Goal: Check status: Check status

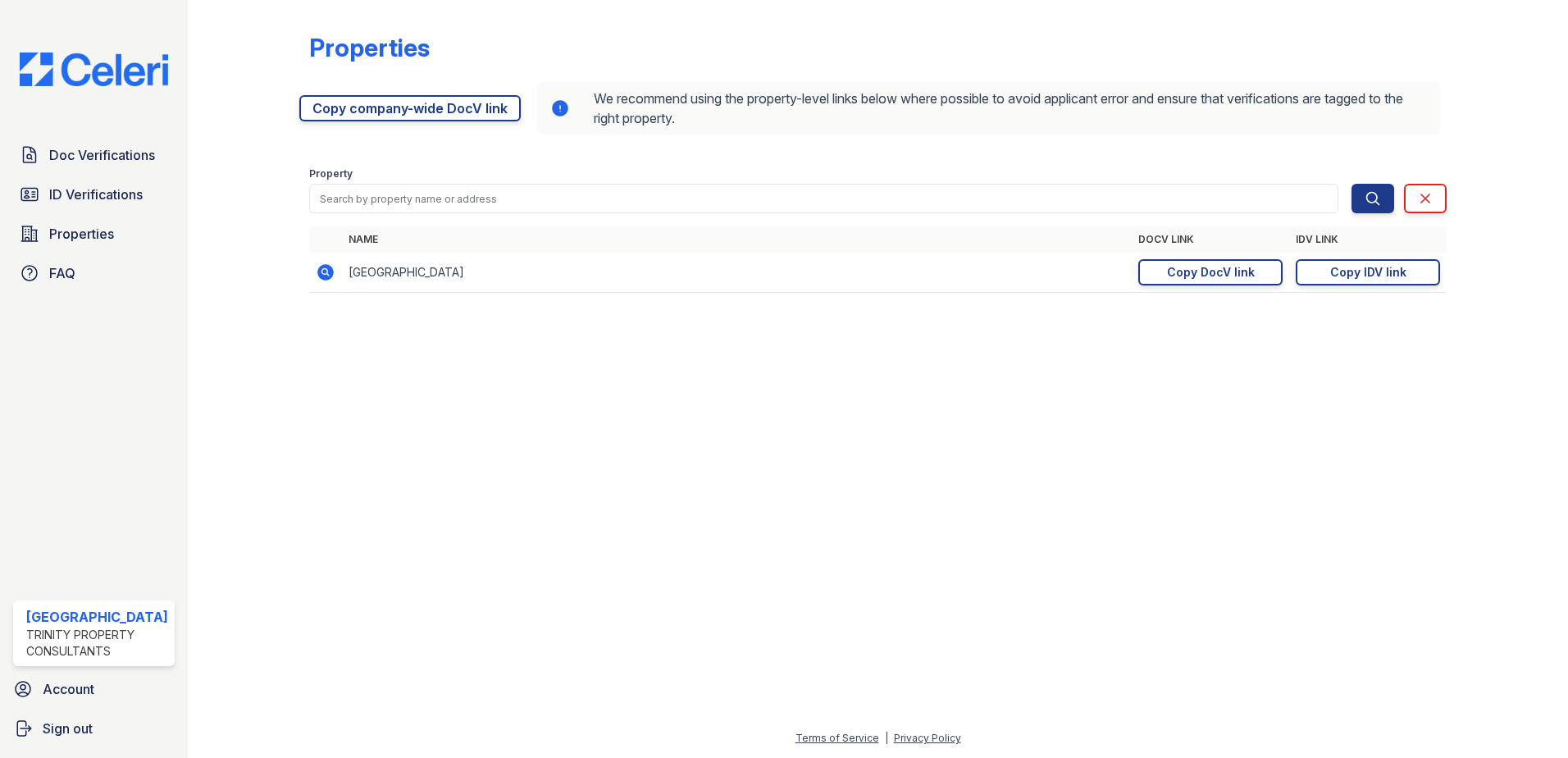
drag, startPoint x: 1380, startPoint y: 271, endPoint x: 1332, endPoint y: 231, distance: 62.5
click at [1380, 271] on div "Copy IDV link" at bounding box center [1368, 272] width 76 height 16
click at [104, 191] on span "ID Verifications" at bounding box center [96, 194] width 93 height 20
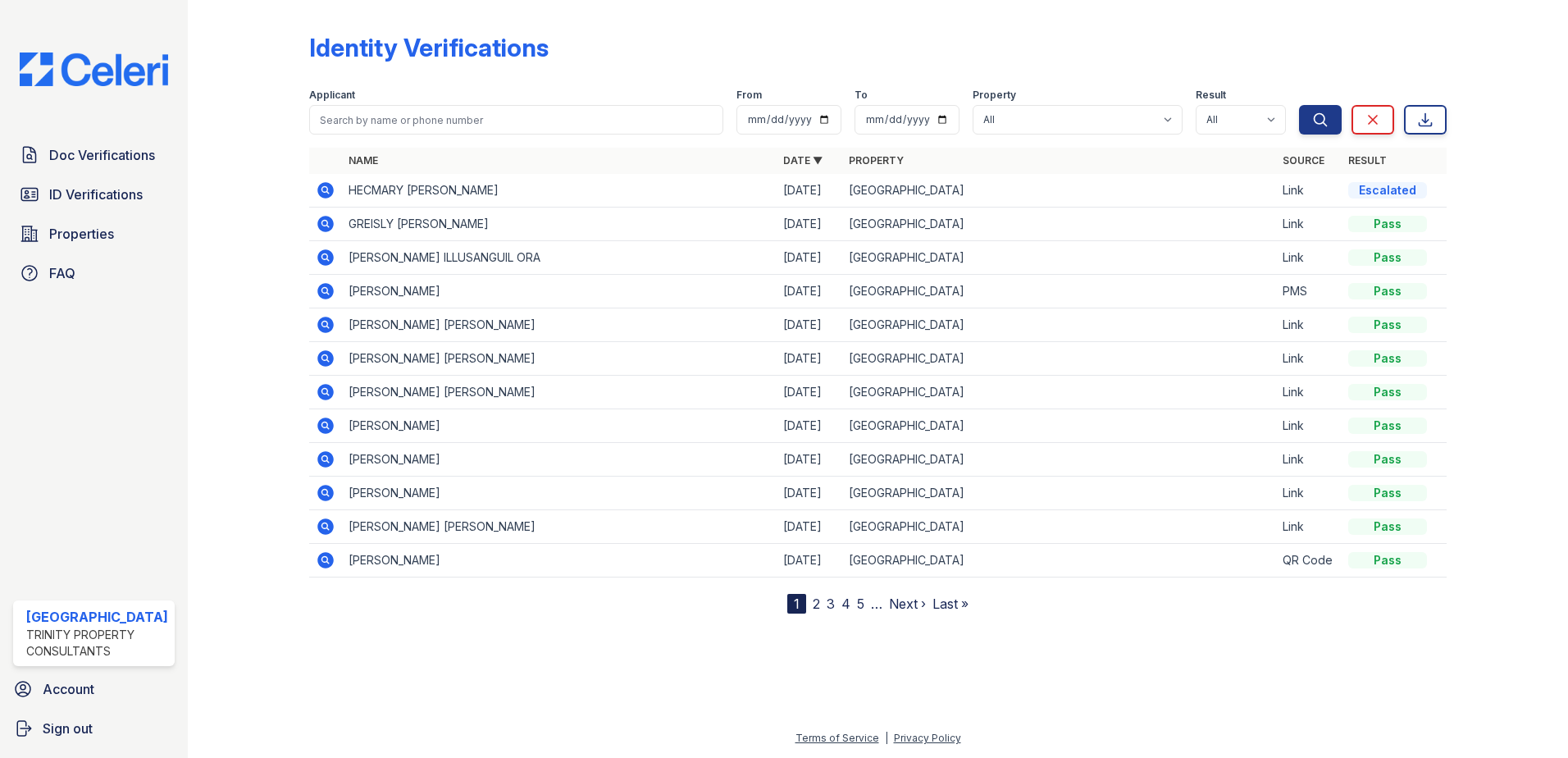
click at [321, 190] on icon at bounding box center [325, 190] width 20 height 20
click at [143, 172] on div "Doc Verifications ID Verifications Properties FAQ" at bounding box center [94, 214] width 175 height 151
click at [142, 165] on link "Doc Verifications" at bounding box center [93, 155] width 161 height 33
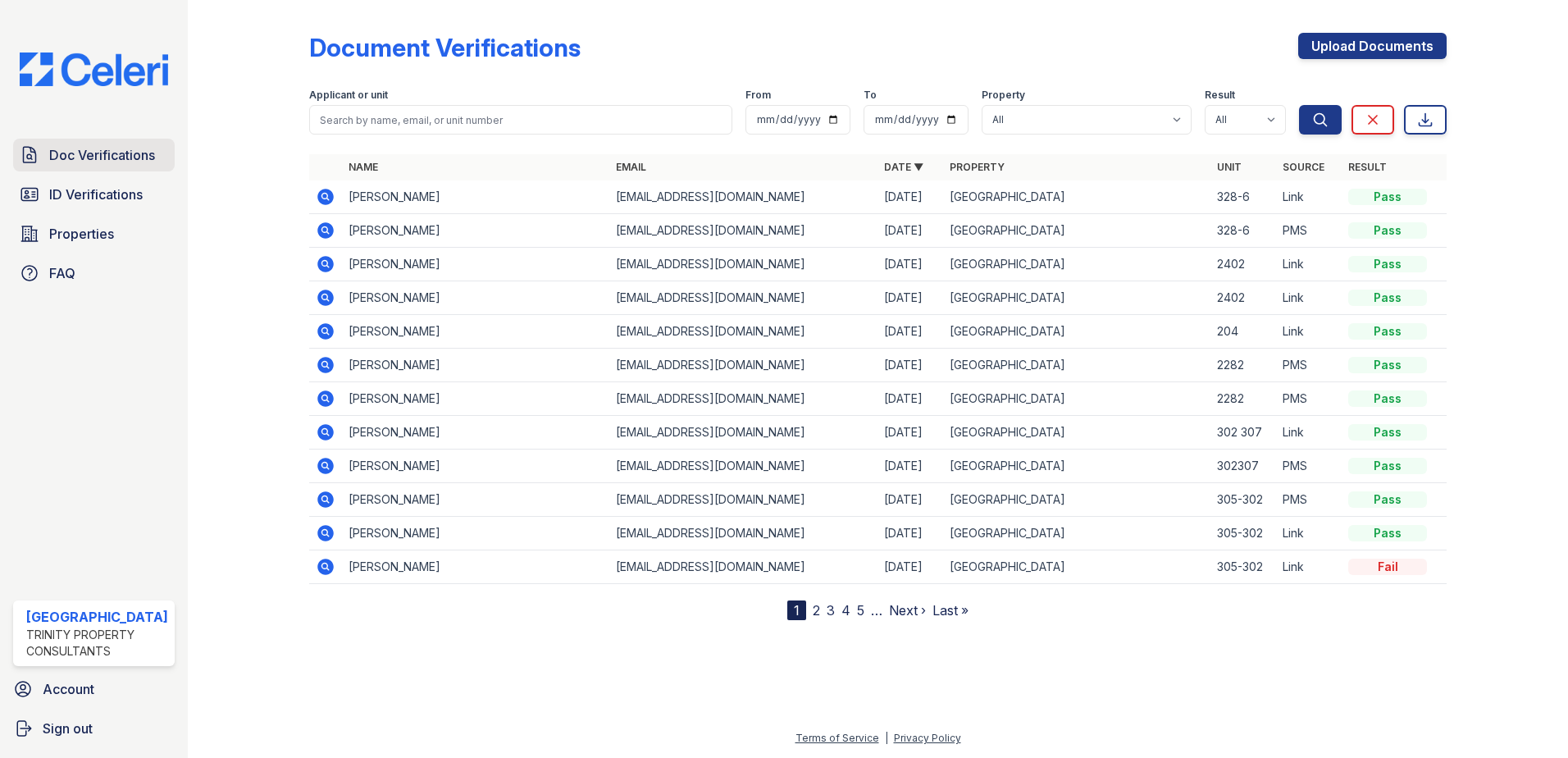
click at [87, 159] on span "Doc Verifications" at bounding box center [102, 154] width 106 height 20
click at [131, 164] on span "Doc Verifications" at bounding box center [102, 154] width 106 height 20
click at [128, 160] on span "Doc Verifications" at bounding box center [102, 154] width 106 height 20
click at [108, 193] on span "ID Verifications" at bounding box center [96, 194] width 93 height 20
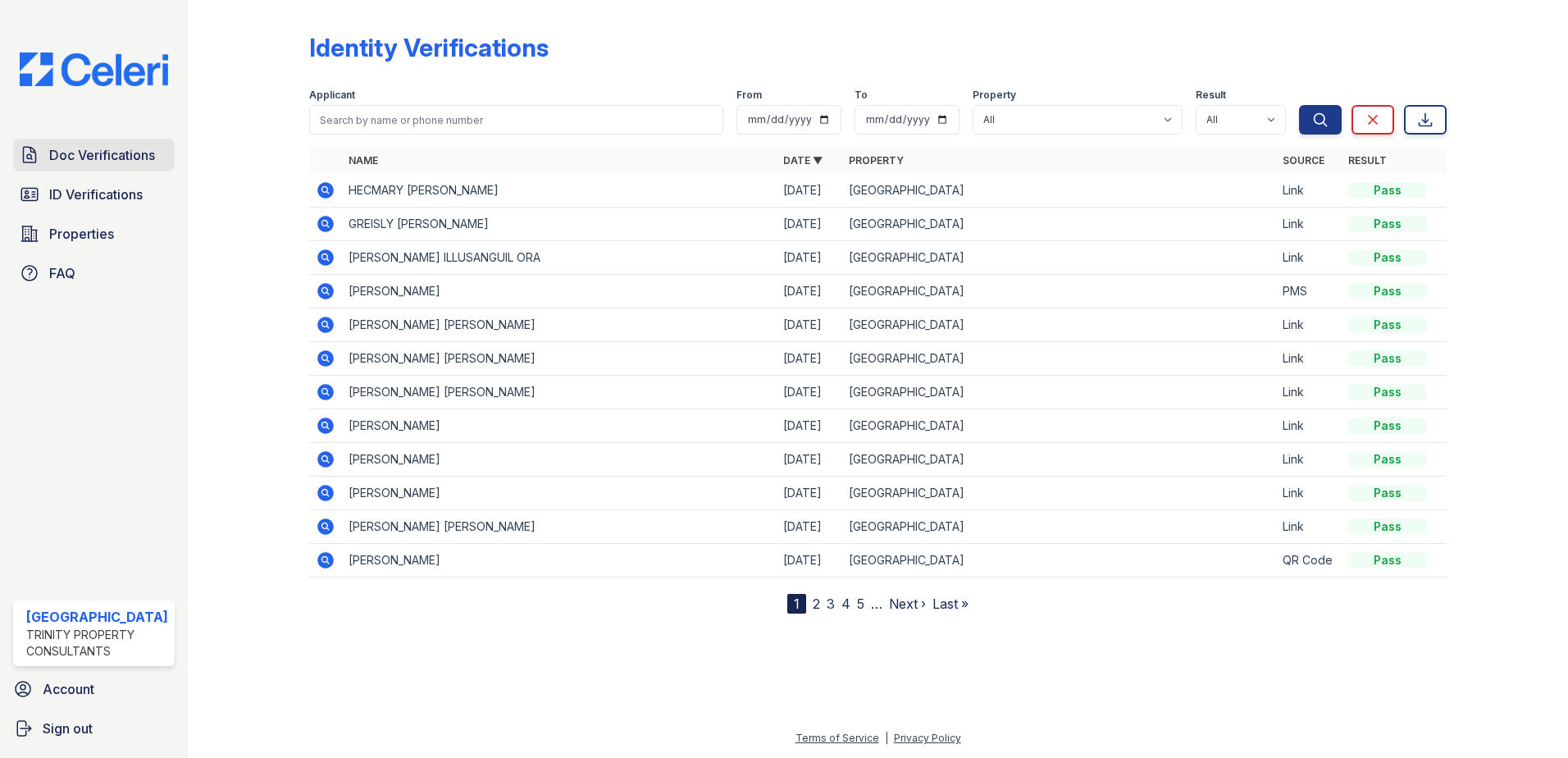
click at [100, 149] on span "Doc Verifications" at bounding box center [102, 154] width 106 height 20
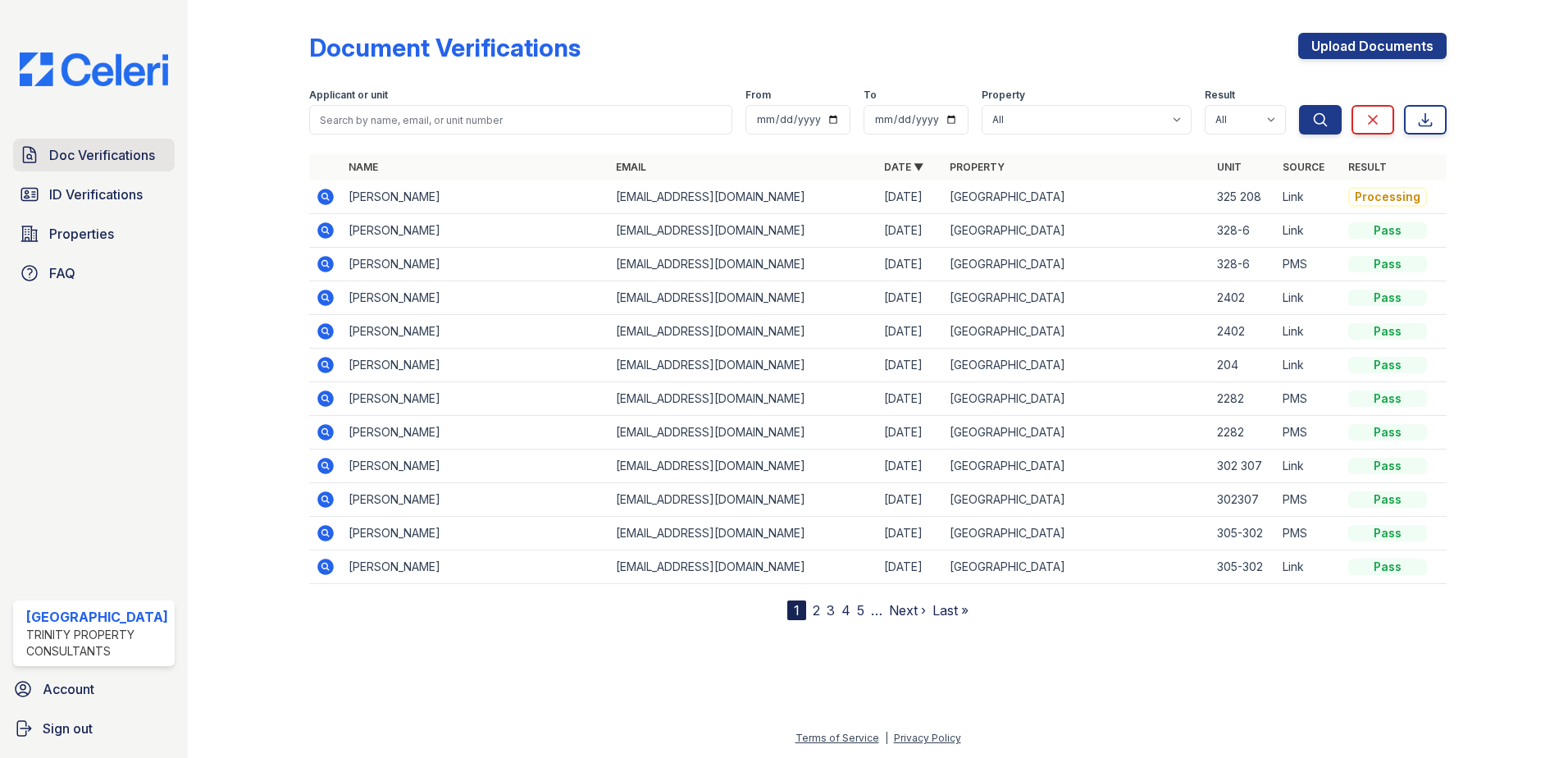
click at [134, 141] on link "Doc Verifications" at bounding box center [93, 155] width 161 height 33
click at [122, 204] on link "ID Verifications" at bounding box center [93, 194] width 161 height 33
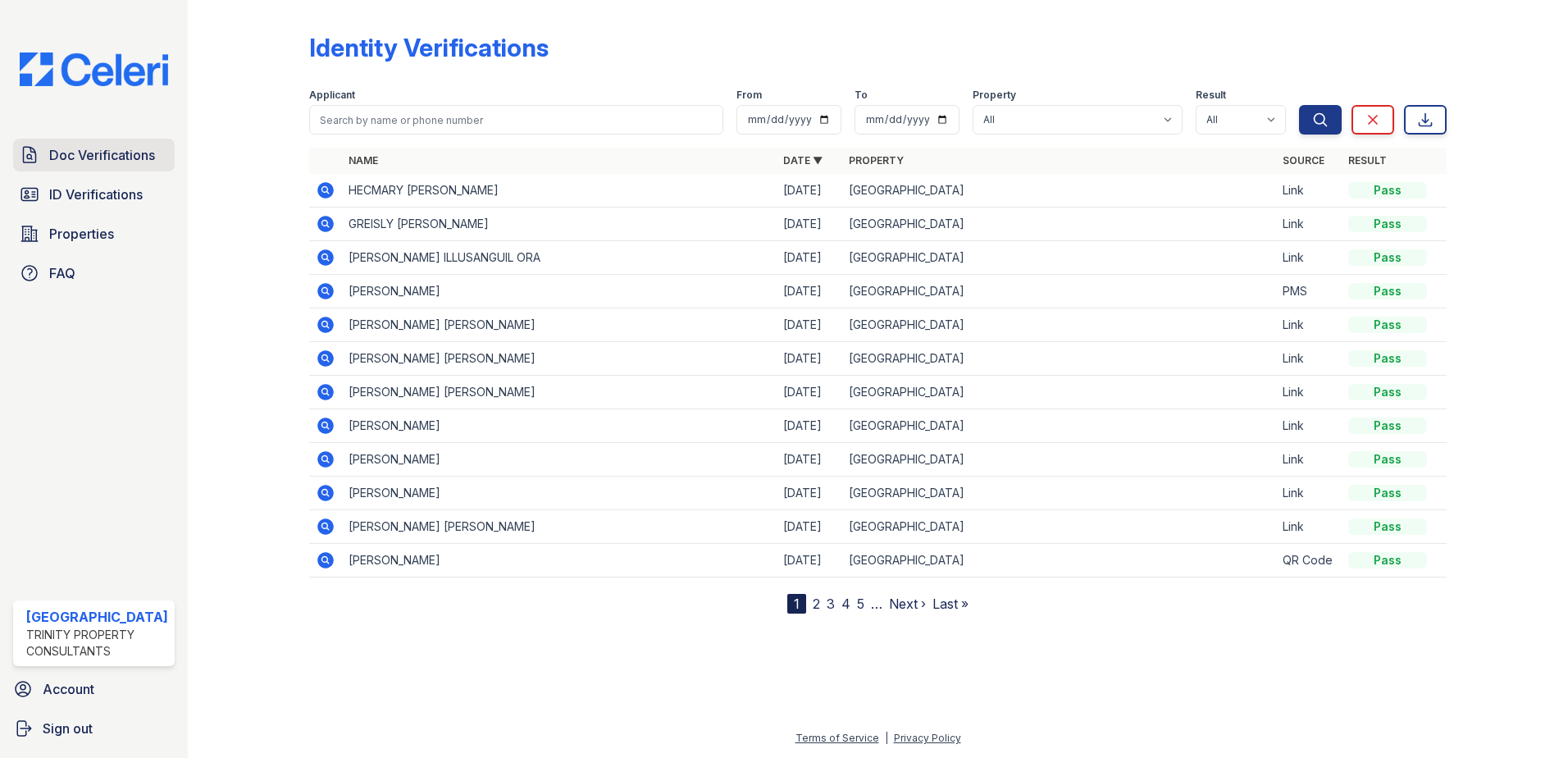
click at [122, 159] on span "Doc Verifications" at bounding box center [102, 154] width 106 height 20
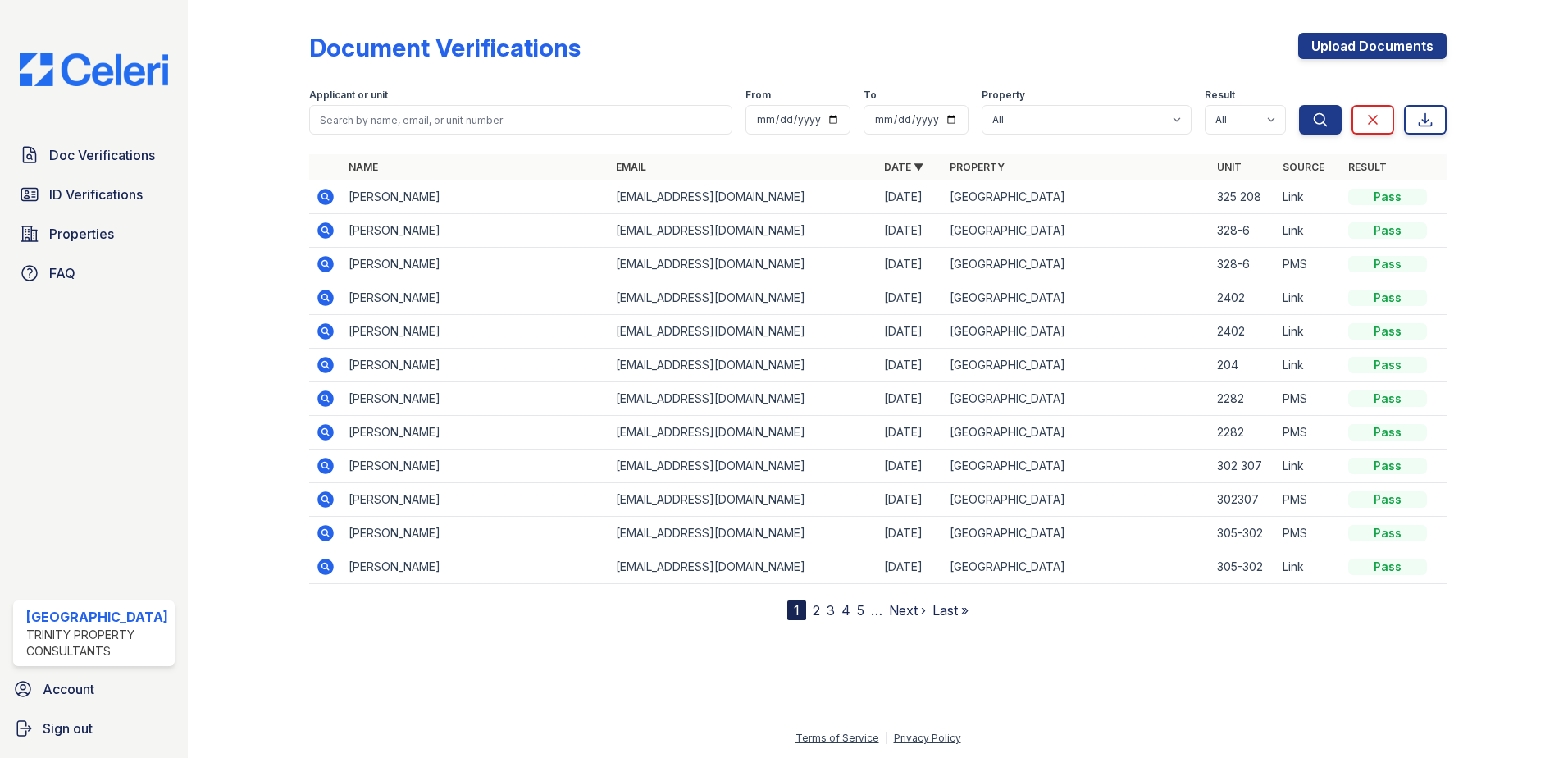
click at [322, 194] on icon at bounding box center [325, 197] width 20 height 20
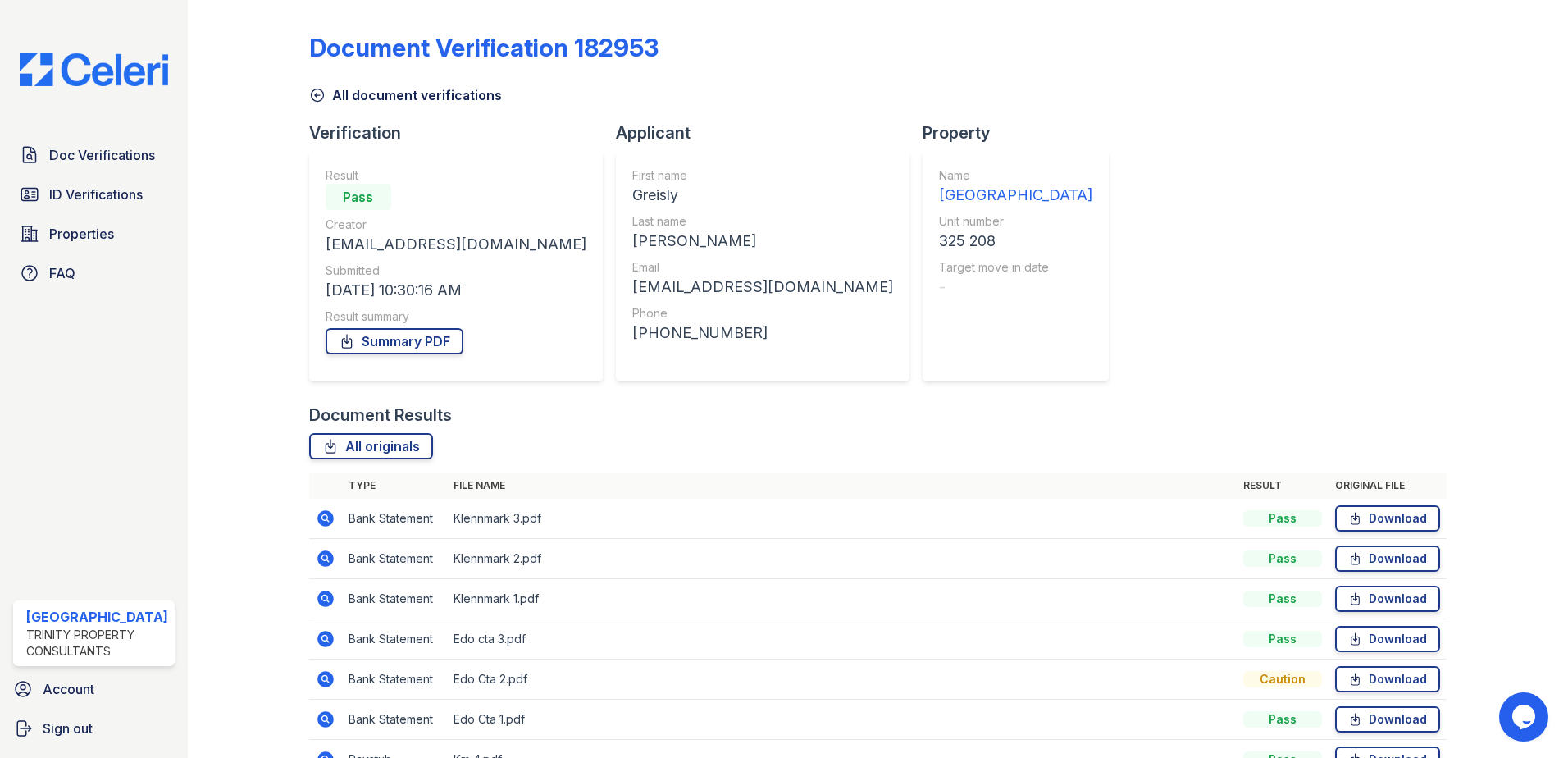
scroll to position [164, 0]
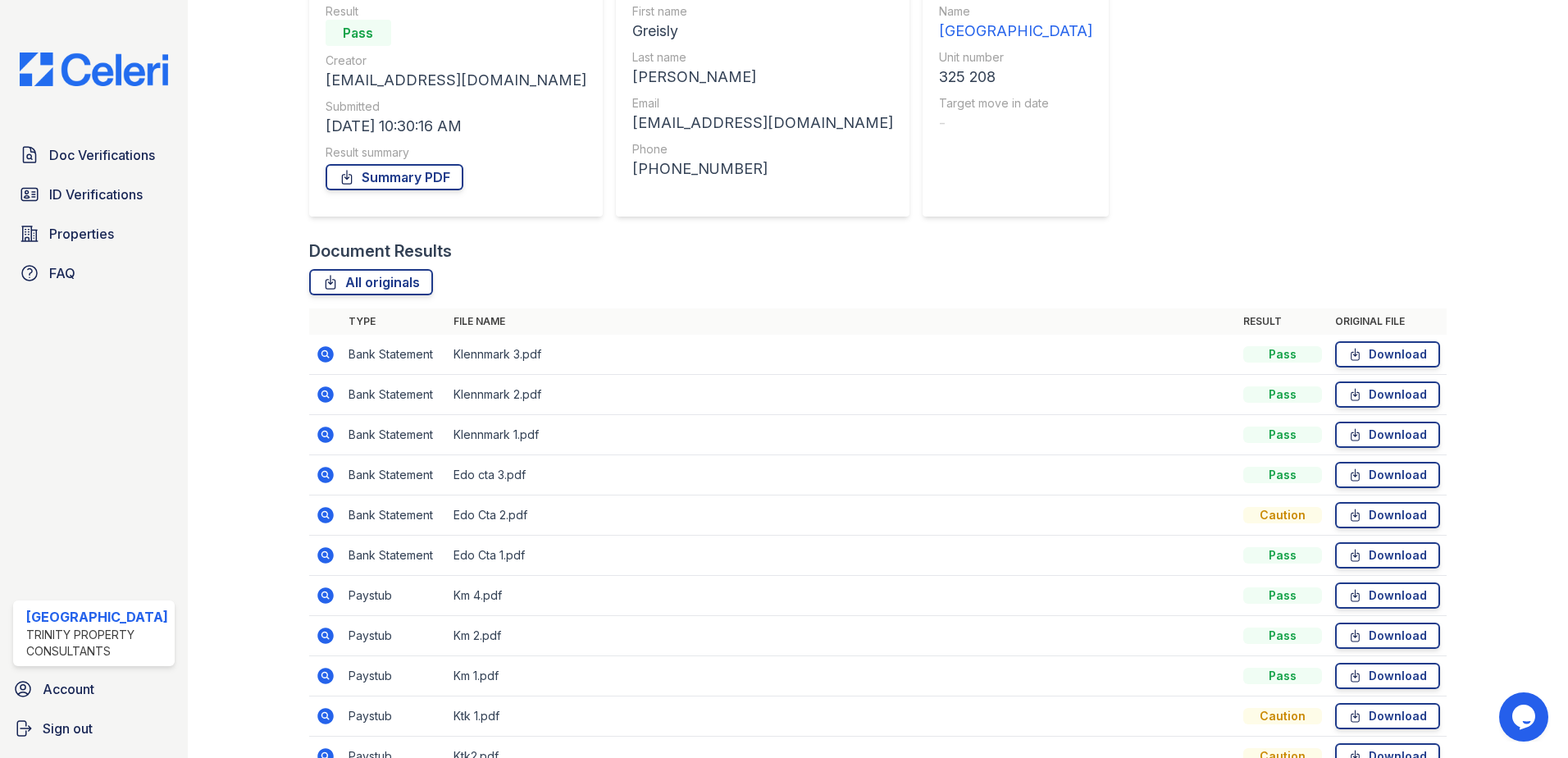
click at [318, 514] on icon at bounding box center [325, 515] width 16 height 16
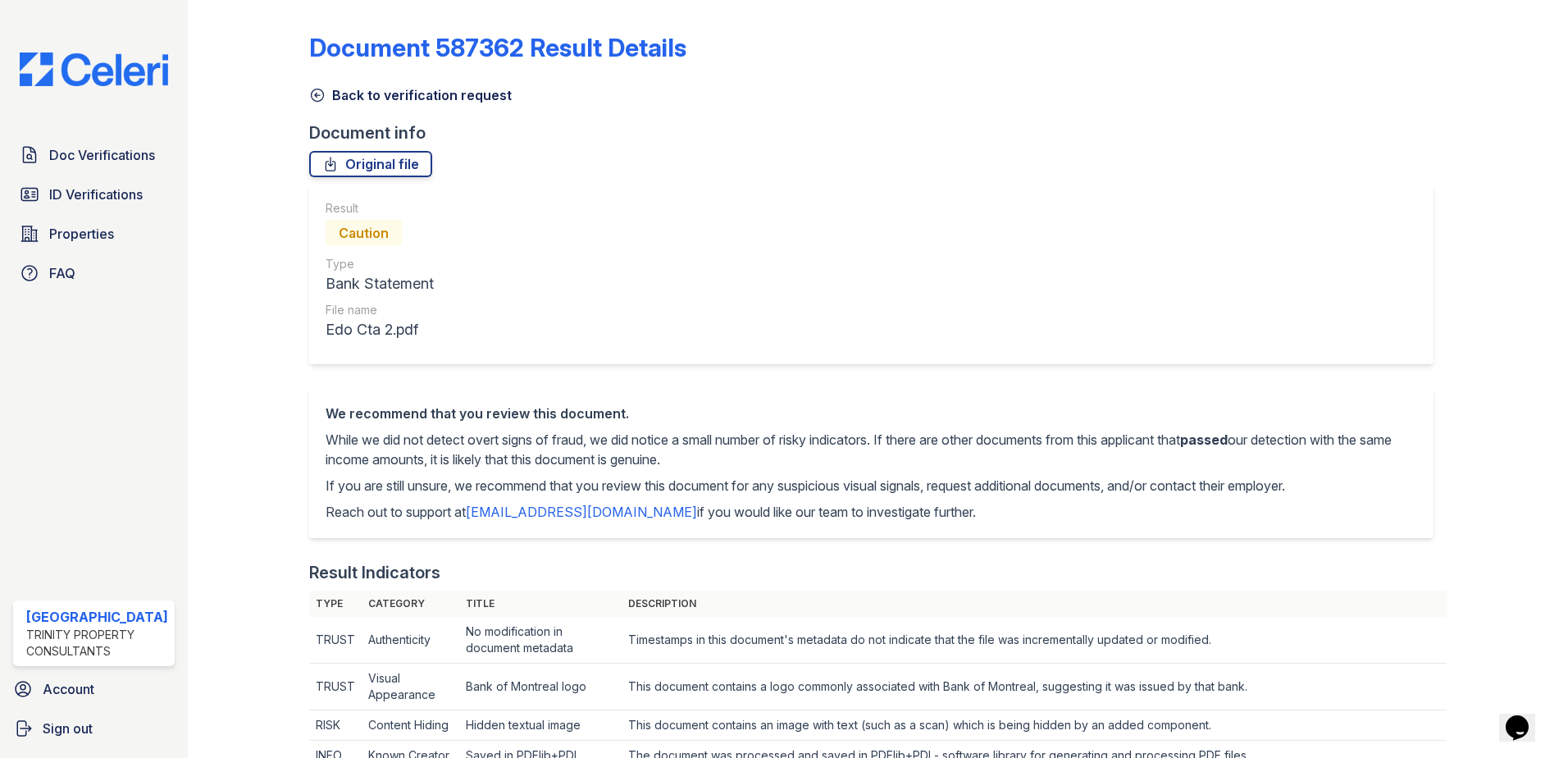
drag, startPoint x: 312, startPoint y: 92, endPoint x: 684, endPoint y: 301, distance: 426.7
click at [312, 92] on icon at bounding box center [317, 95] width 16 height 16
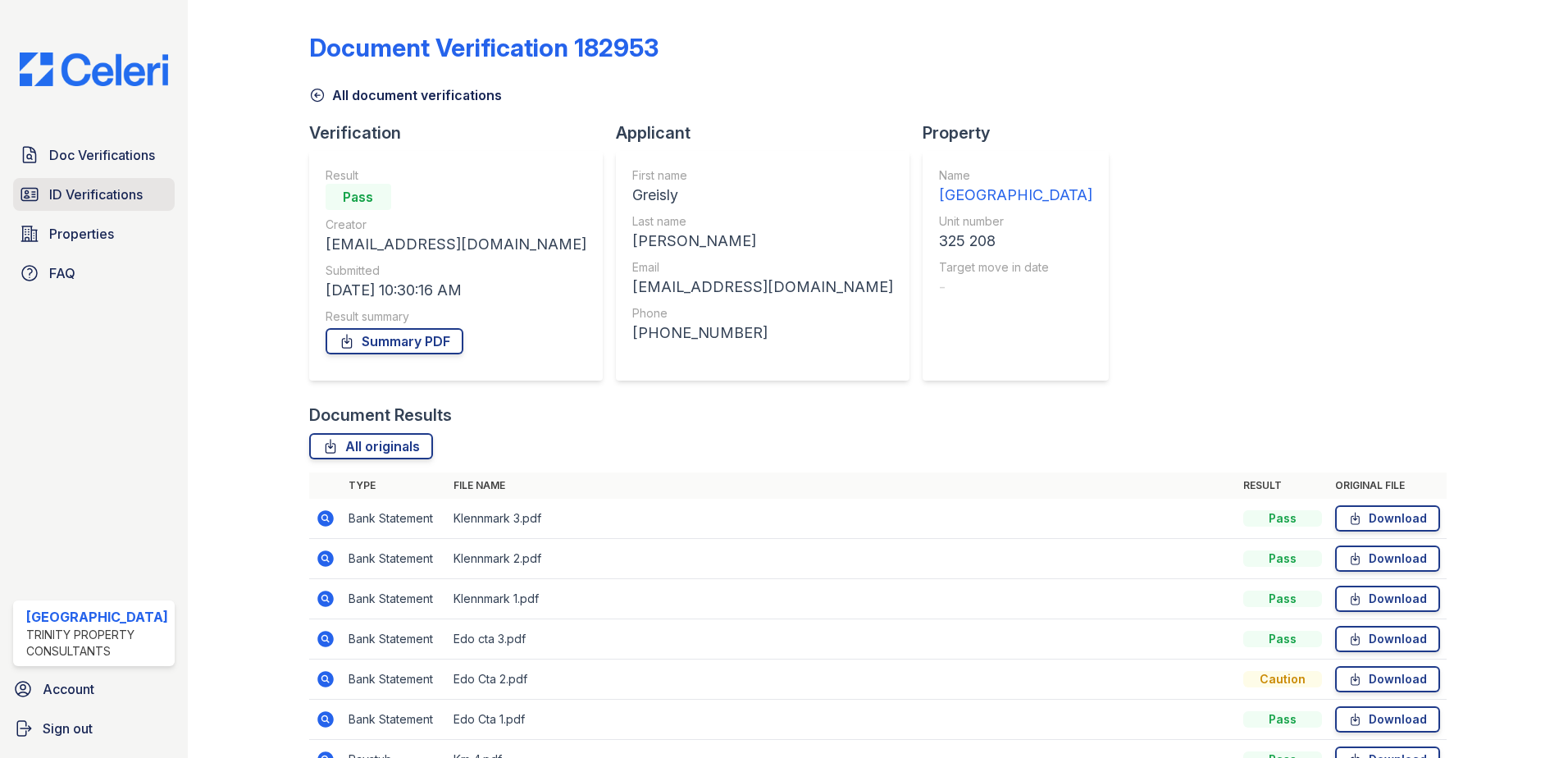
click at [136, 185] on span "ID Verifications" at bounding box center [96, 194] width 93 height 20
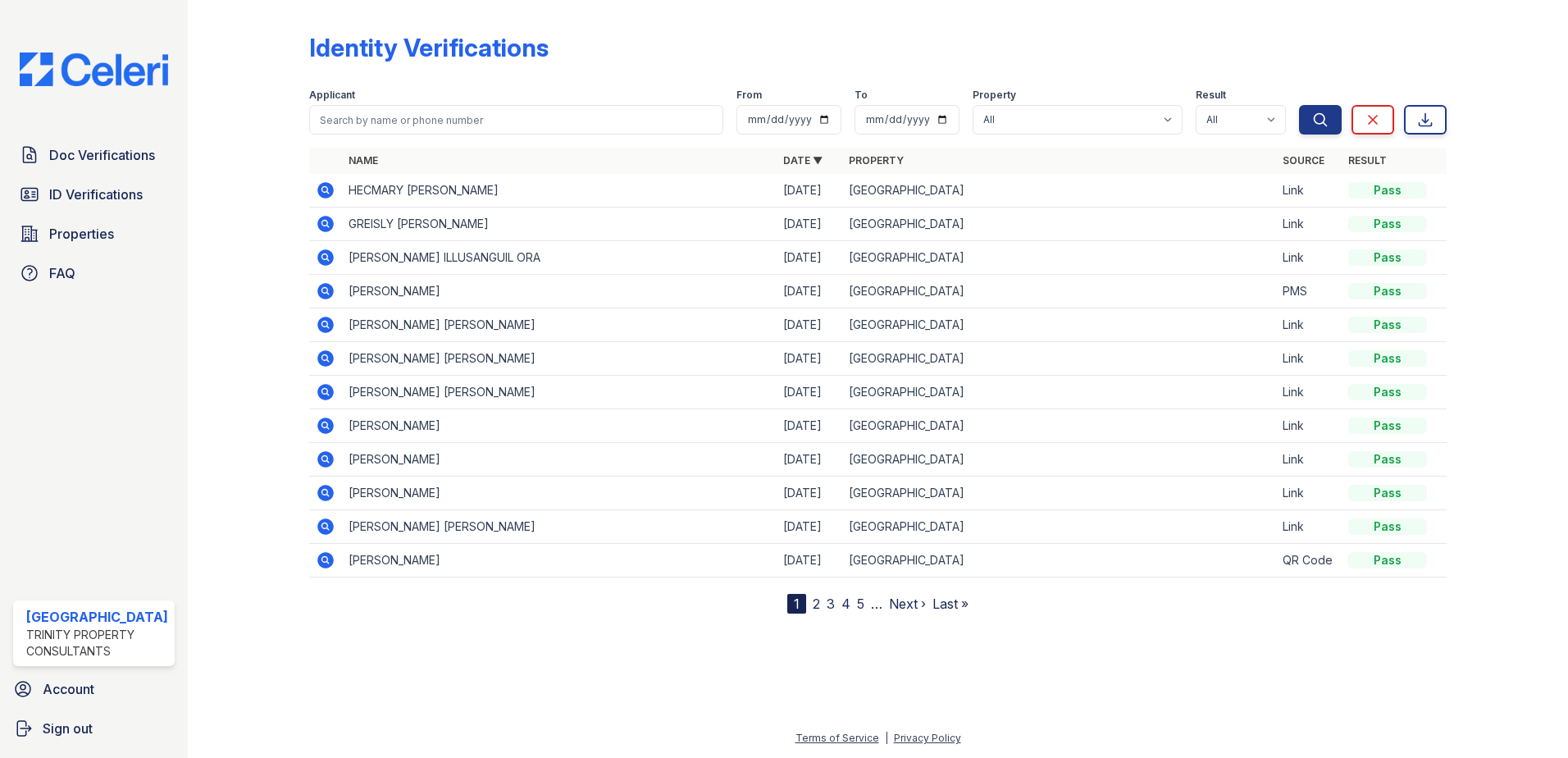
click at [453, 185] on td "HECMARY [PERSON_NAME]" at bounding box center [559, 191] width 434 height 34
click at [321, 187] on icon at bounding box center [325, 190] width 16 height 16
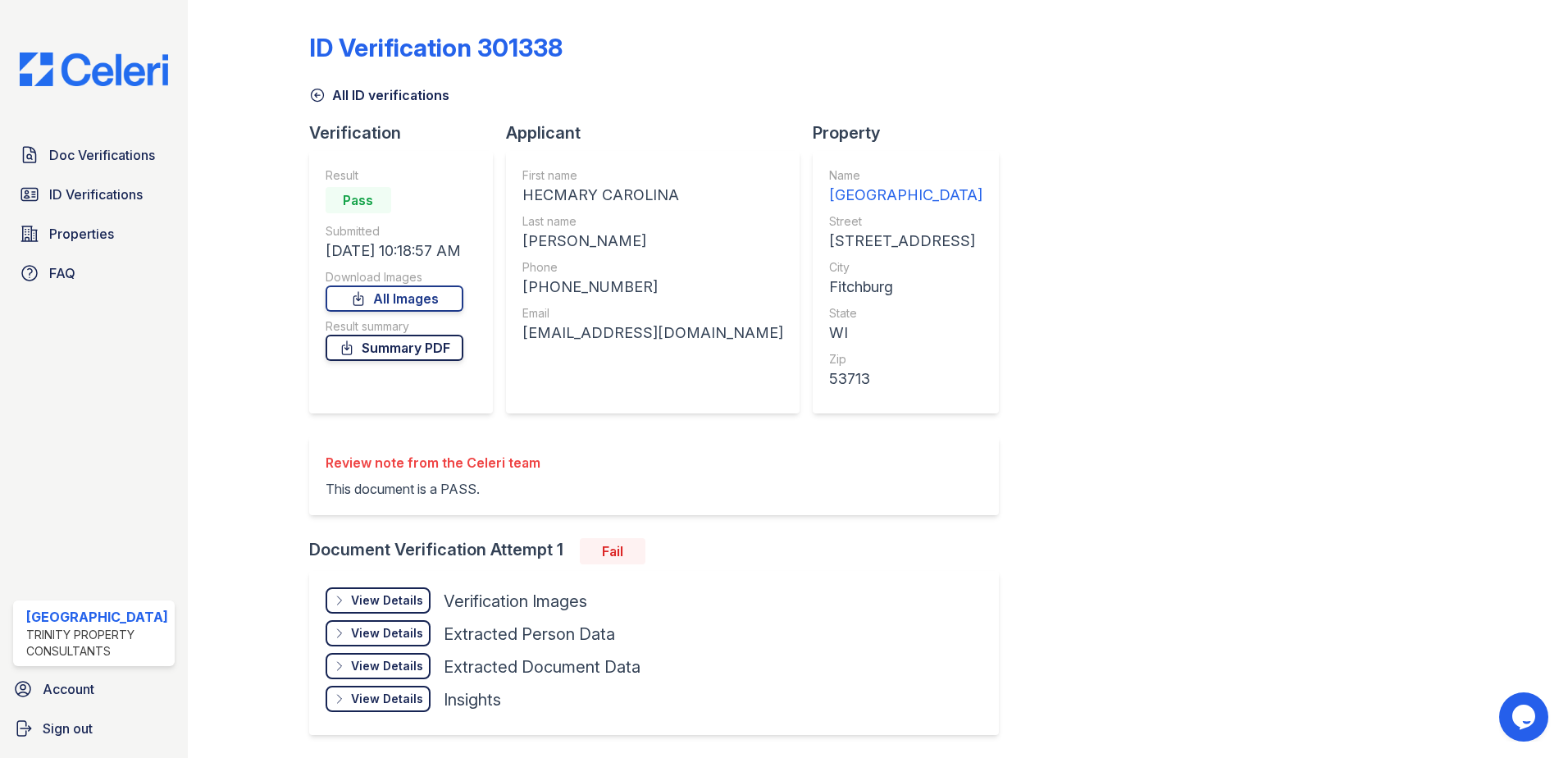
click at [422, 348] on link "Summary PDF" at bounding box center [395, 348] width 138 height 26
click at [322, 93] on icon at bounding box center [316, 96] width 12 height 12
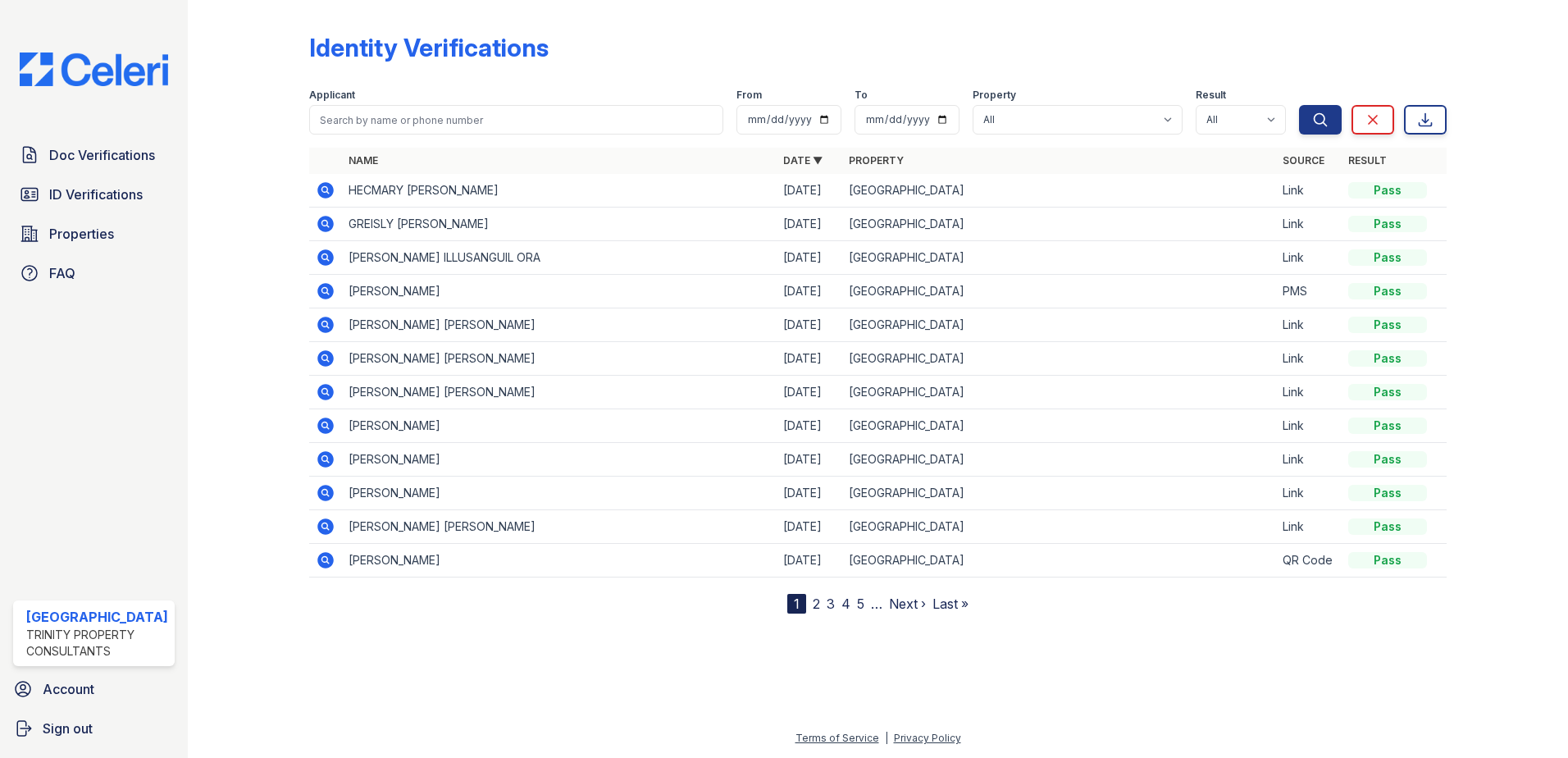
click at [362, 225] on td "GREISLY [PERSON_NAME]" at bounding box center [559, 224] width 434 height 34
click at [322, 220] on icon at bounding box center [325, 223] width 16 height 16
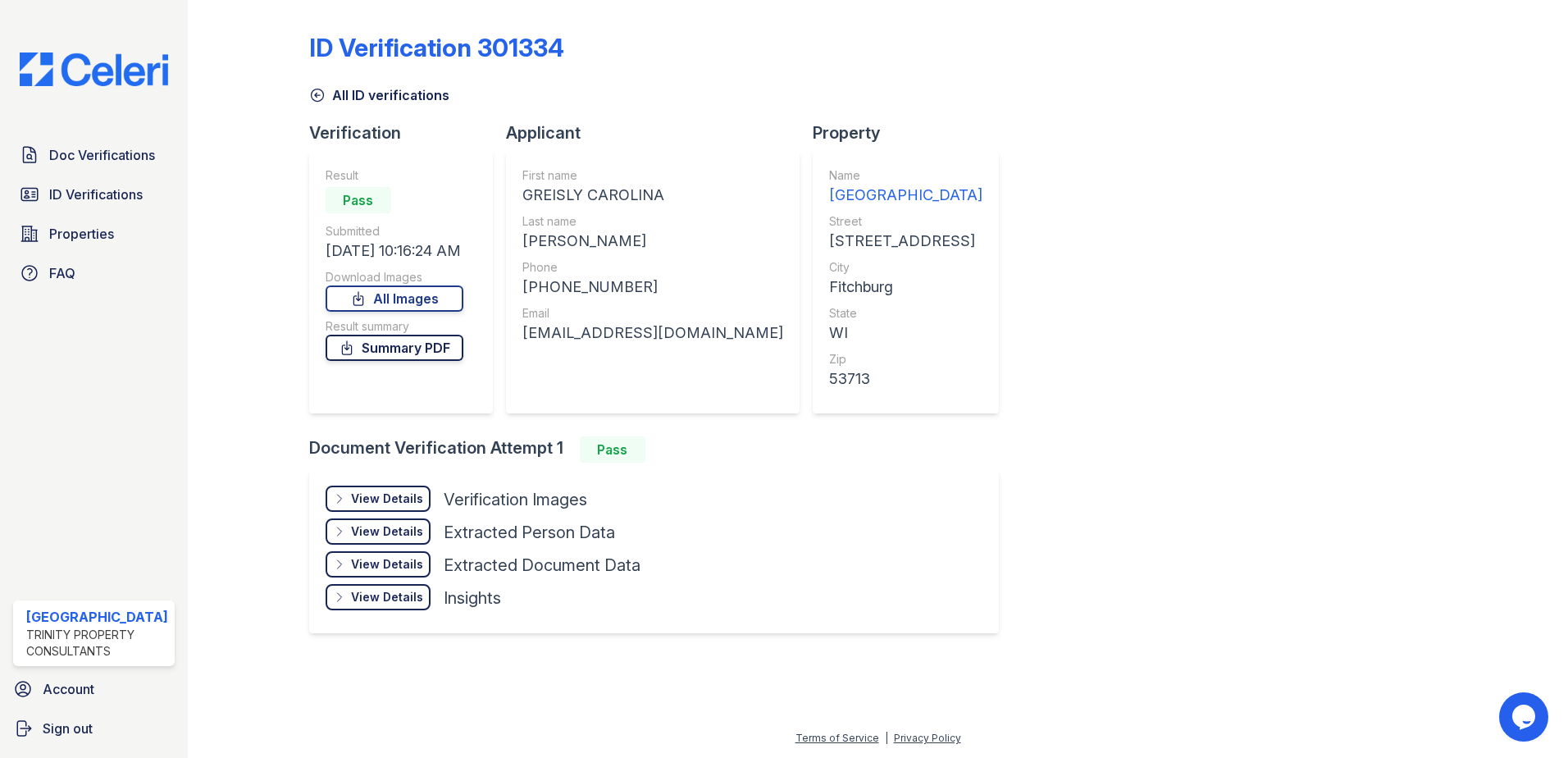
click at [397, 353] on link "Summary PDF" at bounding box center [395, 348] width 138 height 26
click at [59, 157] on span "Doc Verifications" at bounding box center [102, 154] width 106 height 20
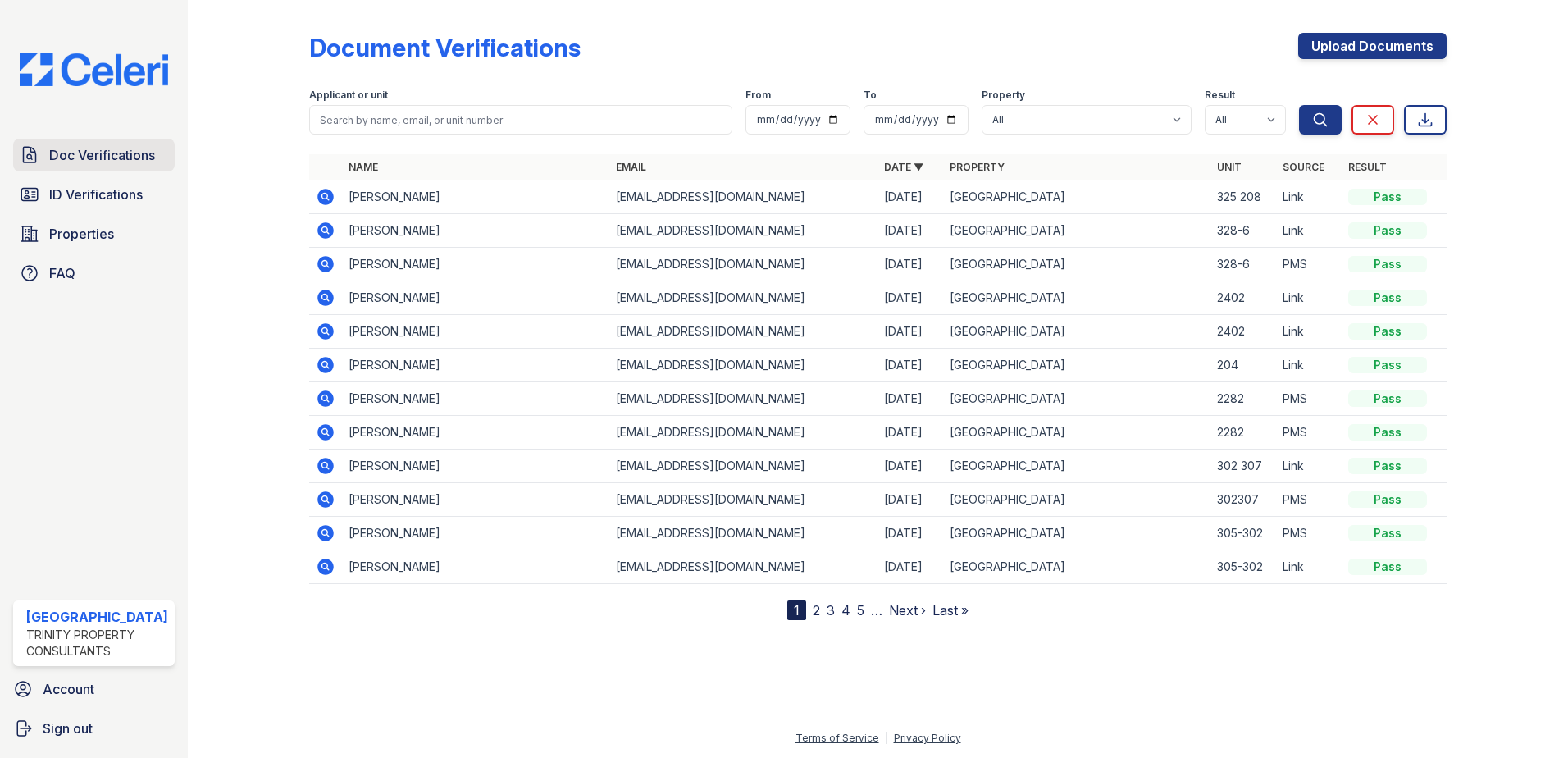
click at [113, 139] on link "Doc Verifications" at bounding box center [93, 155] width 161 height 33
click at [112, 153] on span "Doc Verifications" at bounding box center [102, 154] width 106 height 20
click at [107, 145] on span "Doc Verifications" at bounding box center [102, 154] width 106 height 20
click at [91, 188] on span "ID Verifications" at bounding box center [96, 194] width 93 height 20
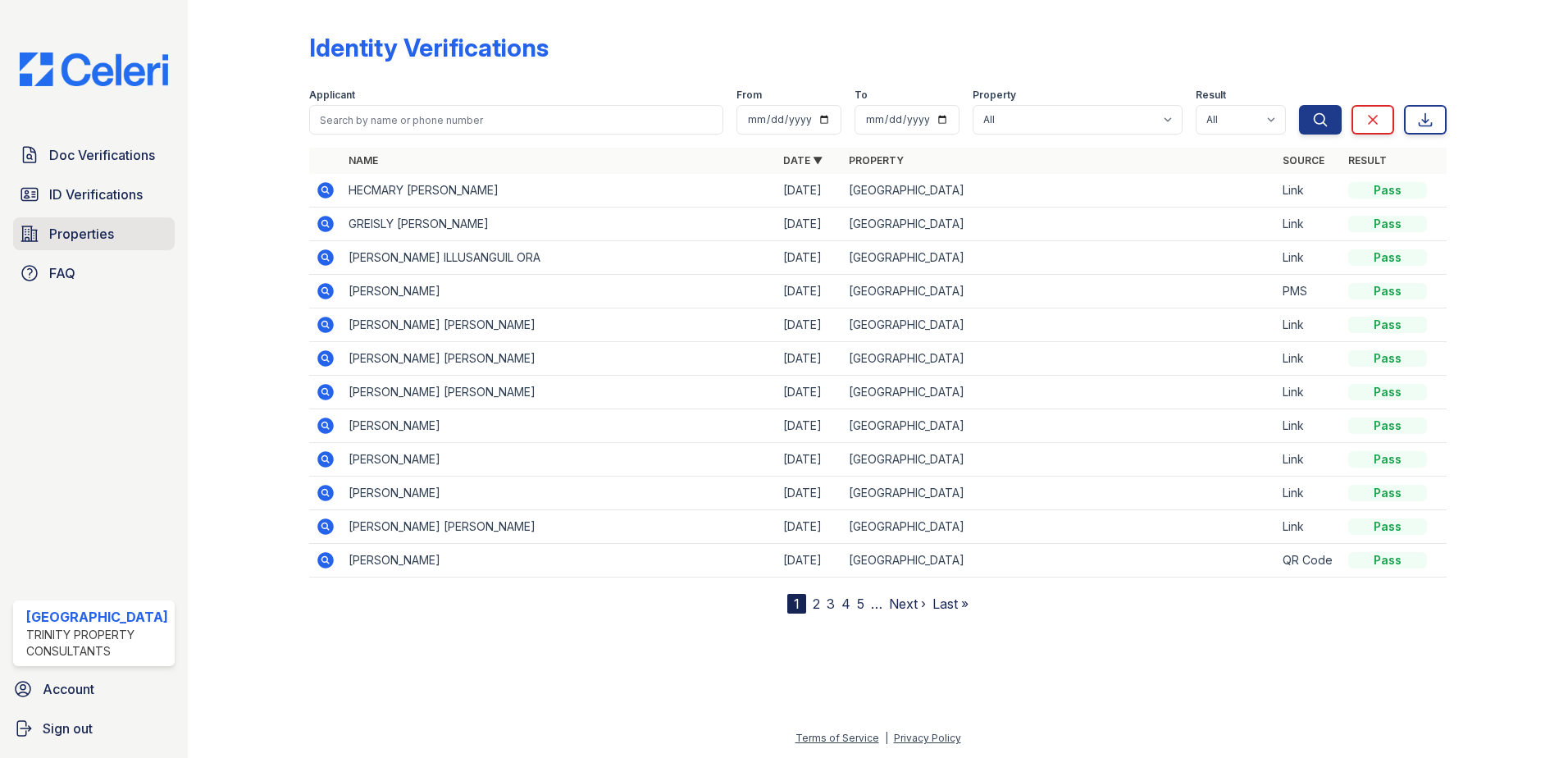
click at [74, 237] on span "Properties" at bounding box center [81, 234] width 65 height 20
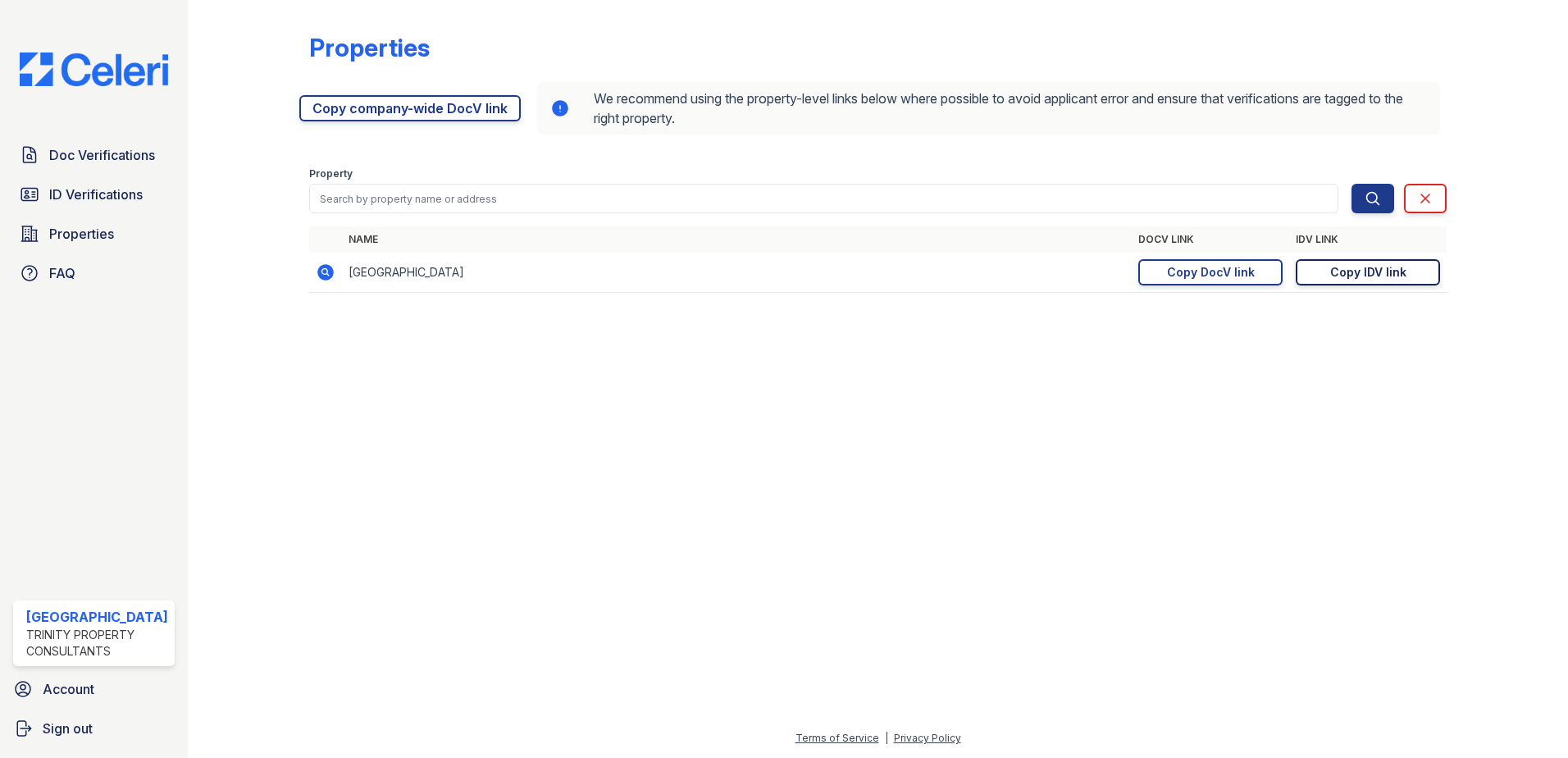
click at [1395, 273] on div "Copy IDV link" at bounding box center [1368, 272] width 76 height 16
click at [92, 189] on span "ID Verifications" at bounding box center [96, 194] width 93 height 20
